Goal: Check status: Check status

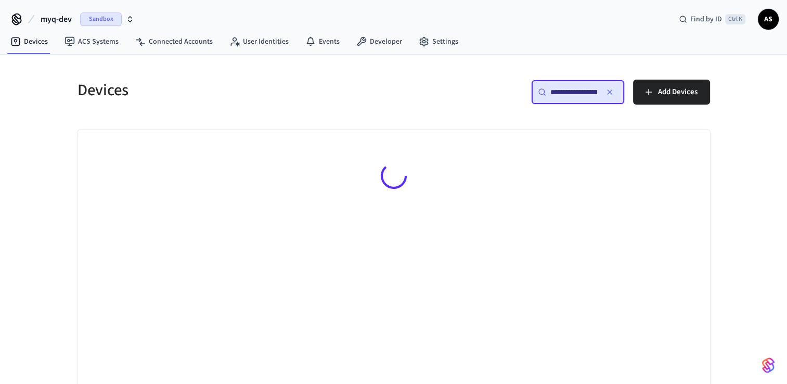
scroll to position [0, 79]
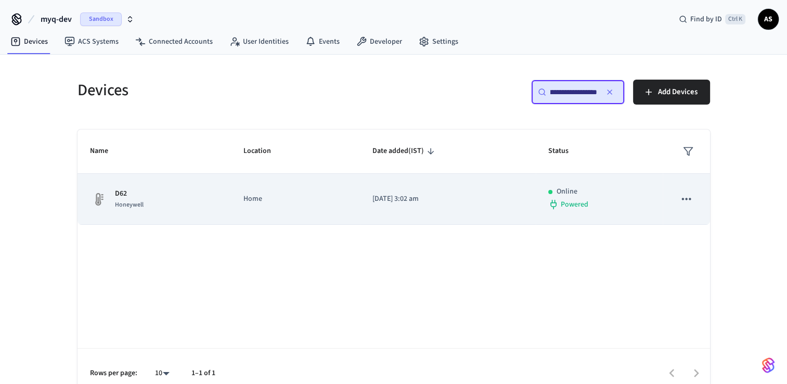
type input "**********"
click at [295, 214] on td "Home" at bounding box center [295, 199] width 129 height 51
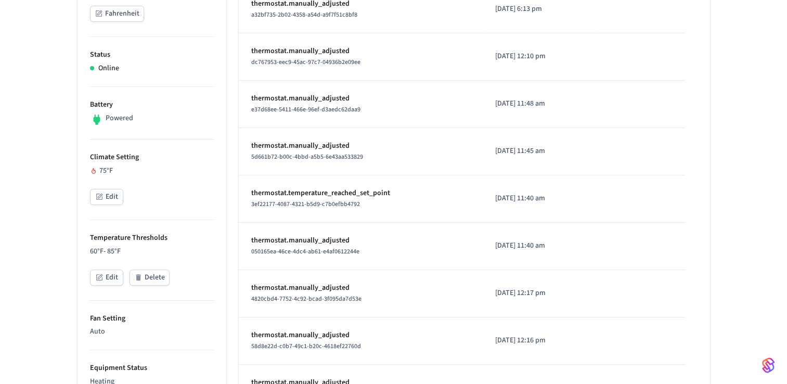
scroll to position [242, 0]
click at [38, 201] on div "D62 ​ ​ Properties Type Honeywell Format Fahrenheit Status Online Battery Power…" at bounding box center [393, 312] width 787 height 954
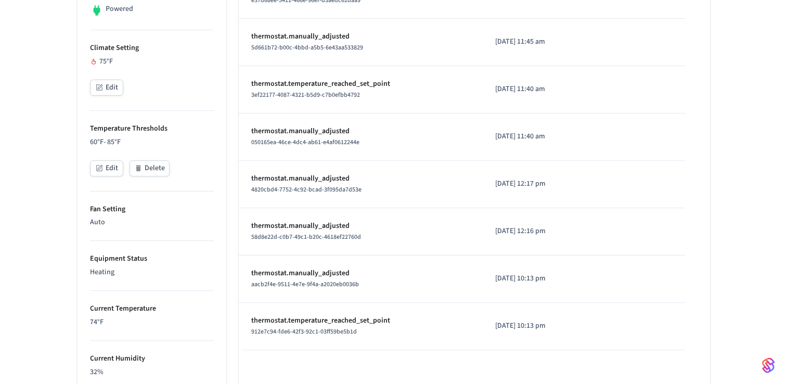
scroll to position [0, 0]
